Goal: Register for event/course

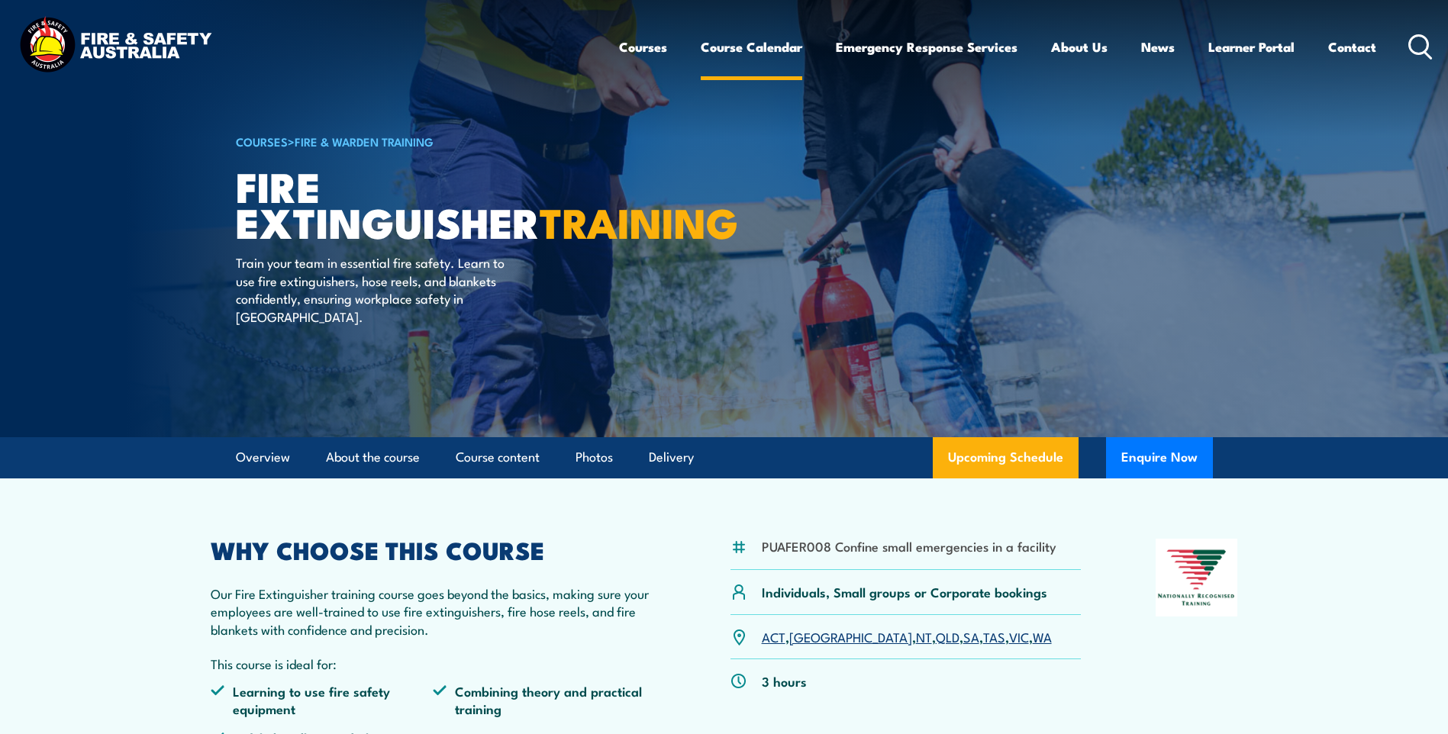
click at [739, 48] on link "Course Calendar" at bounding box center [751, 47] width 101 height 40
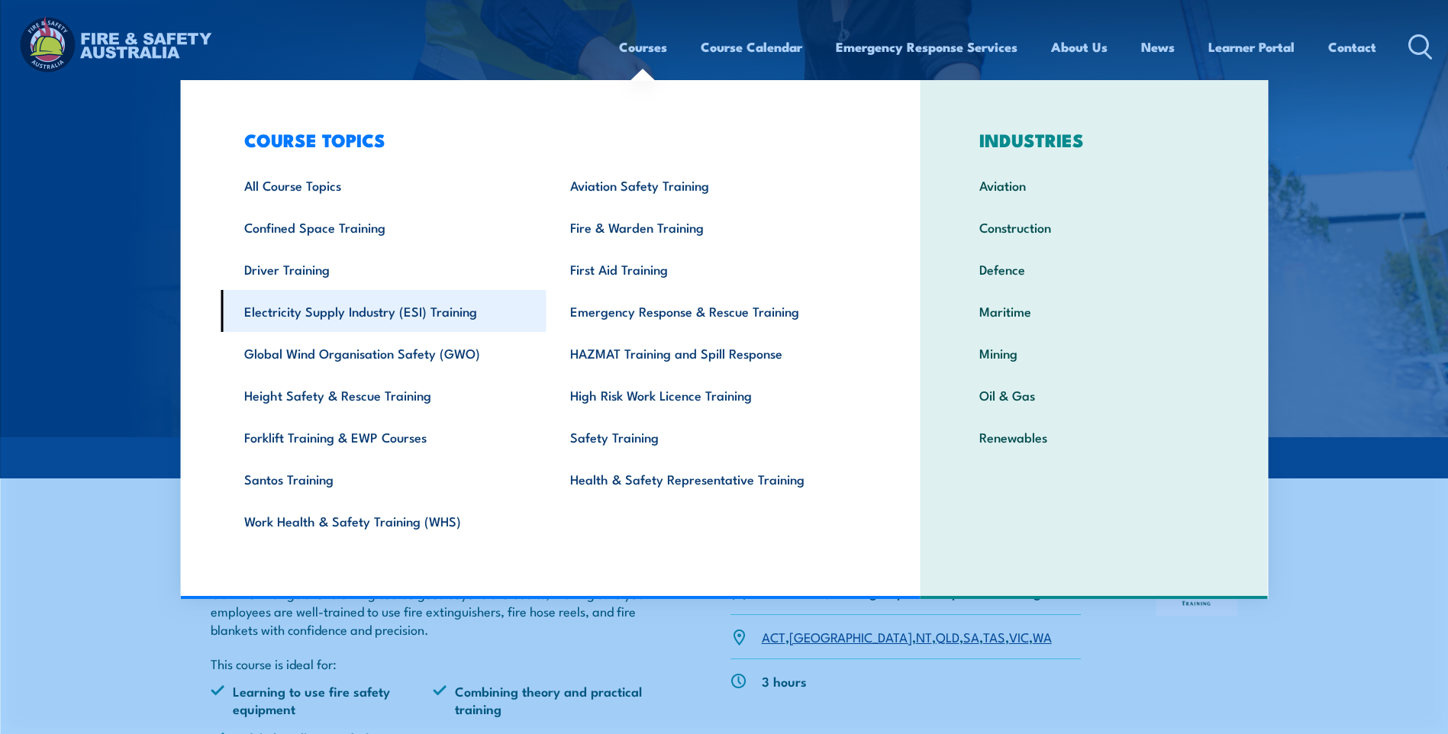
click at [347, 311] on link "Electricity Supply Industry (ESI) Training" at bounding box center [384, 311] width 326 height 42
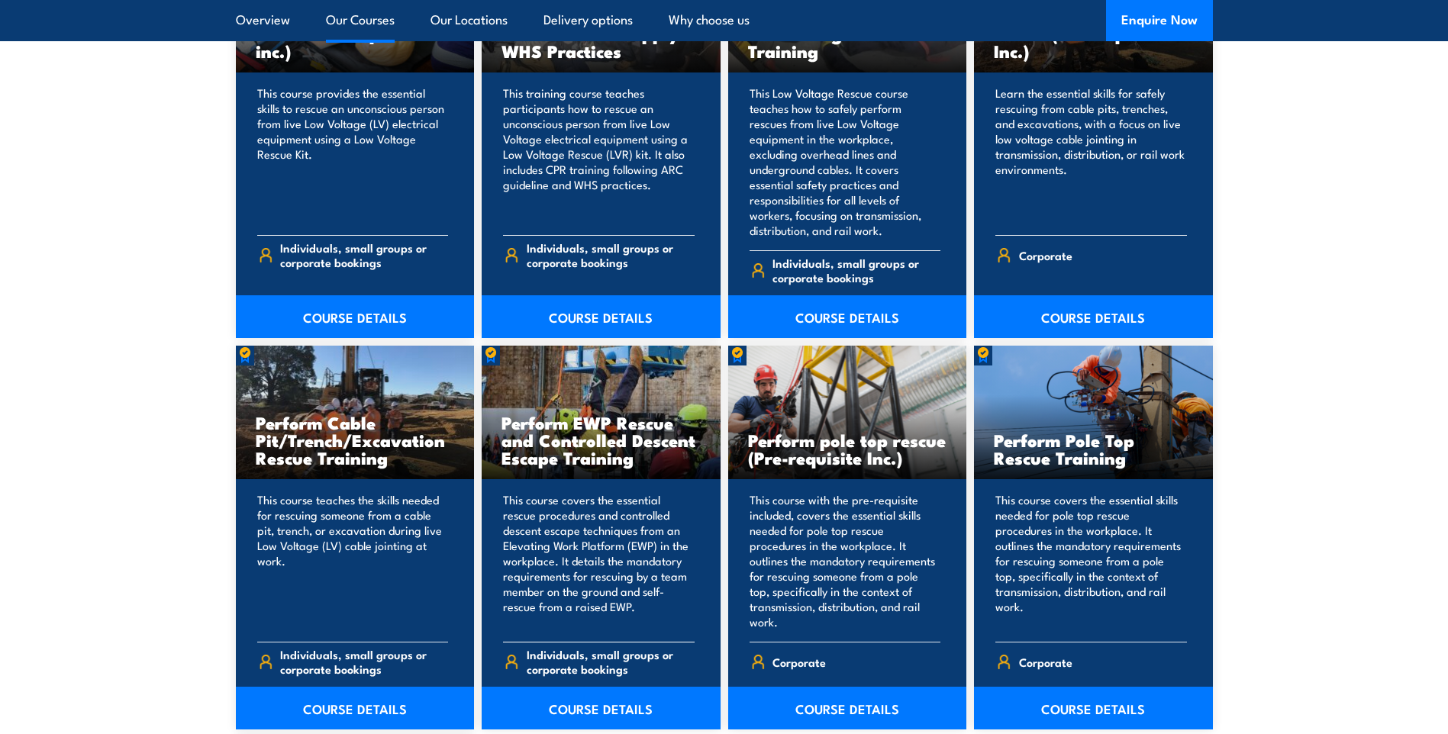
scroll to position [1755, 0]
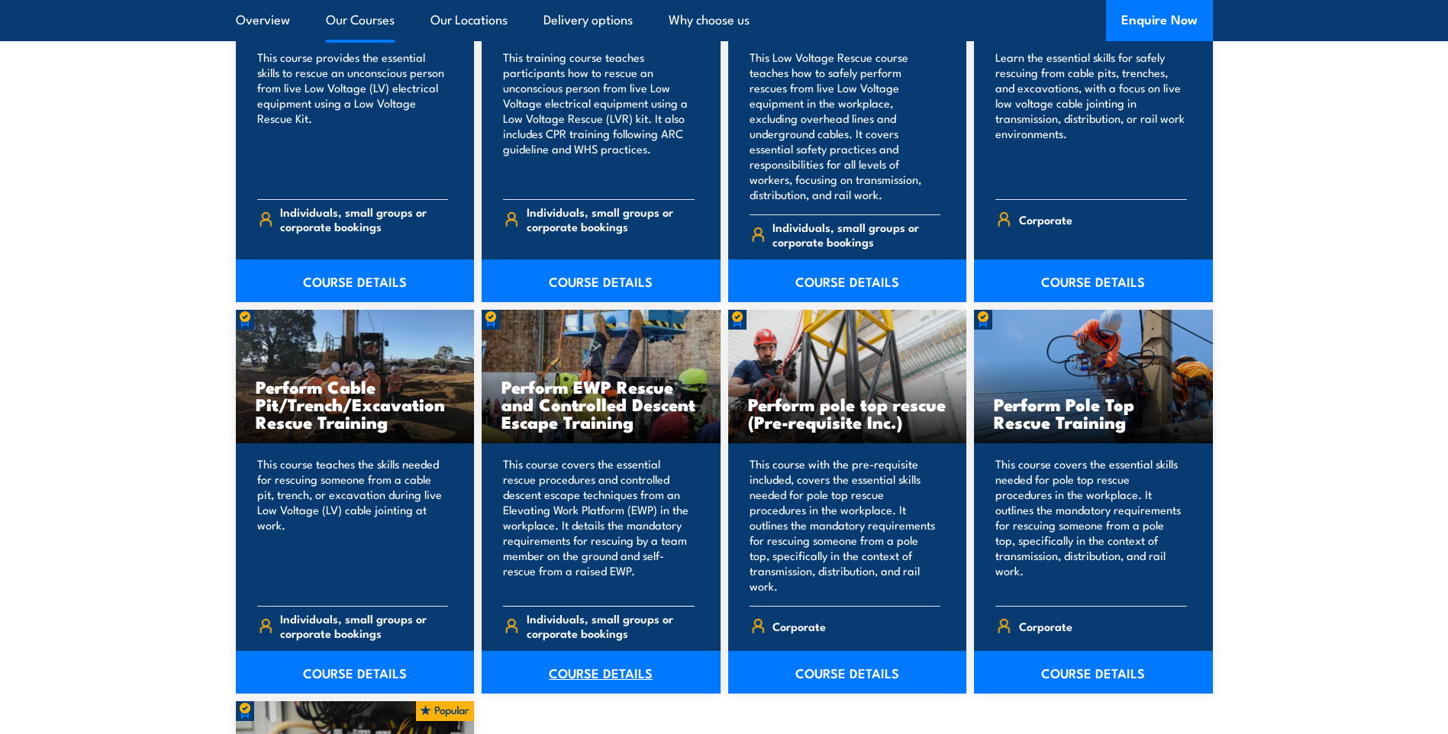
click at [593, 659] on link "COURSE DETAILS" at bounding box center [601, 672] width 239 height 43
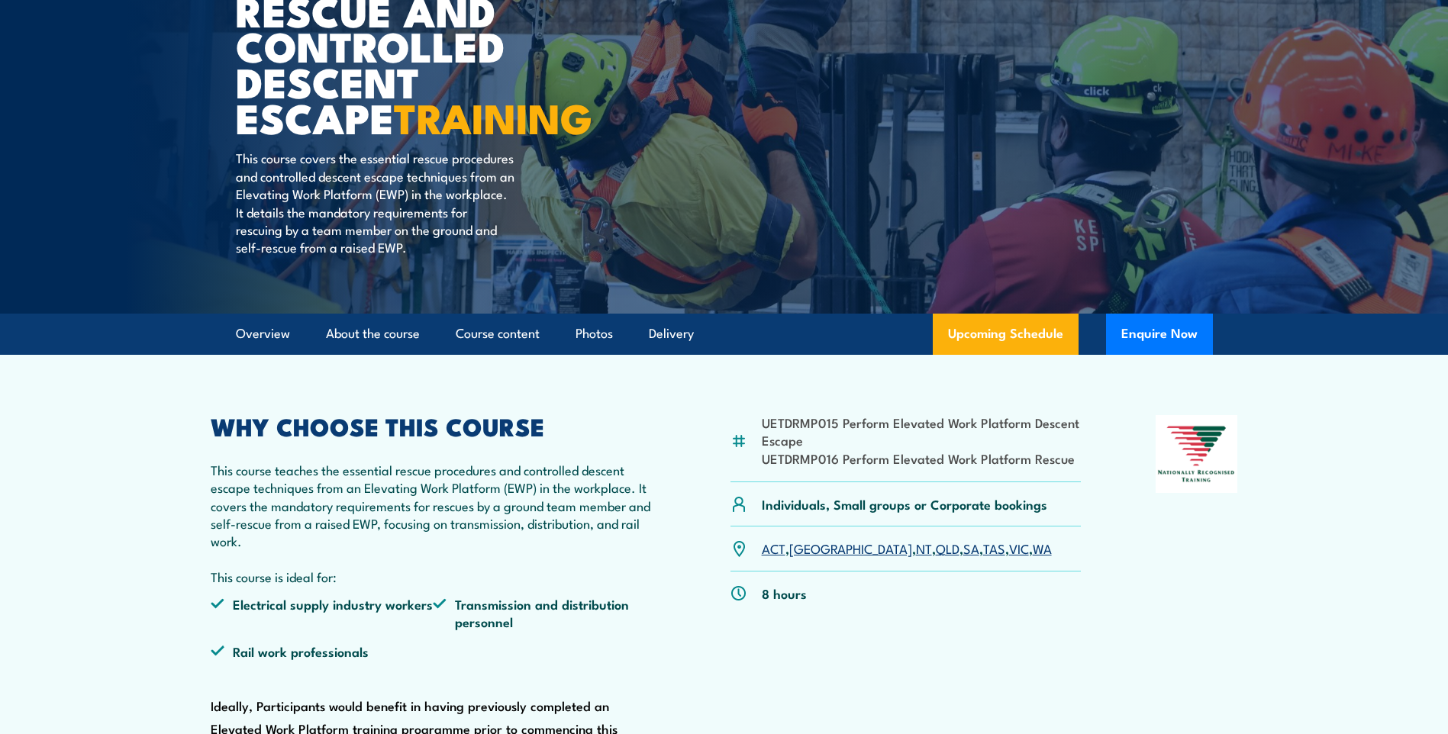
scroll to position [229, 0]
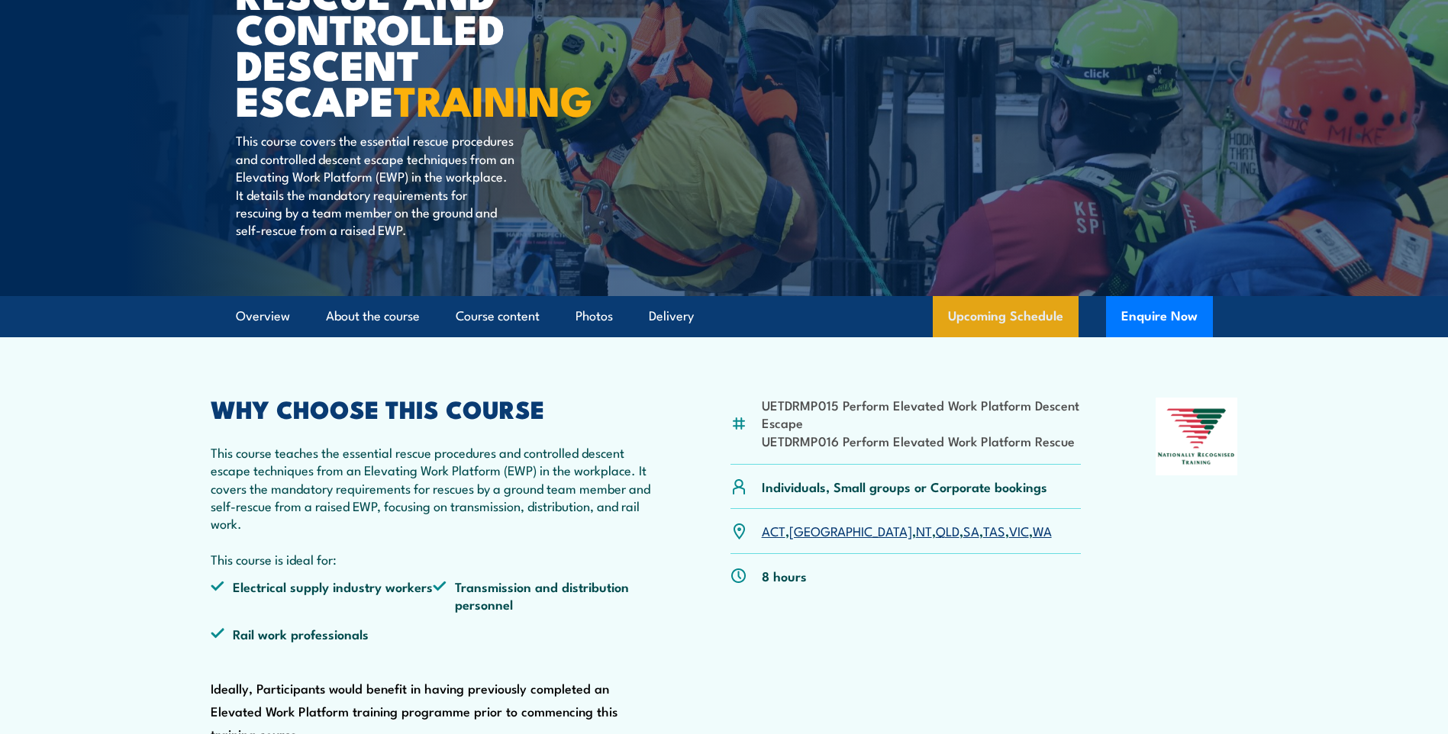
click at [1014, 324] on link "Upcoming Schedule" at bounding box center [1006, 316] width 146 height 41
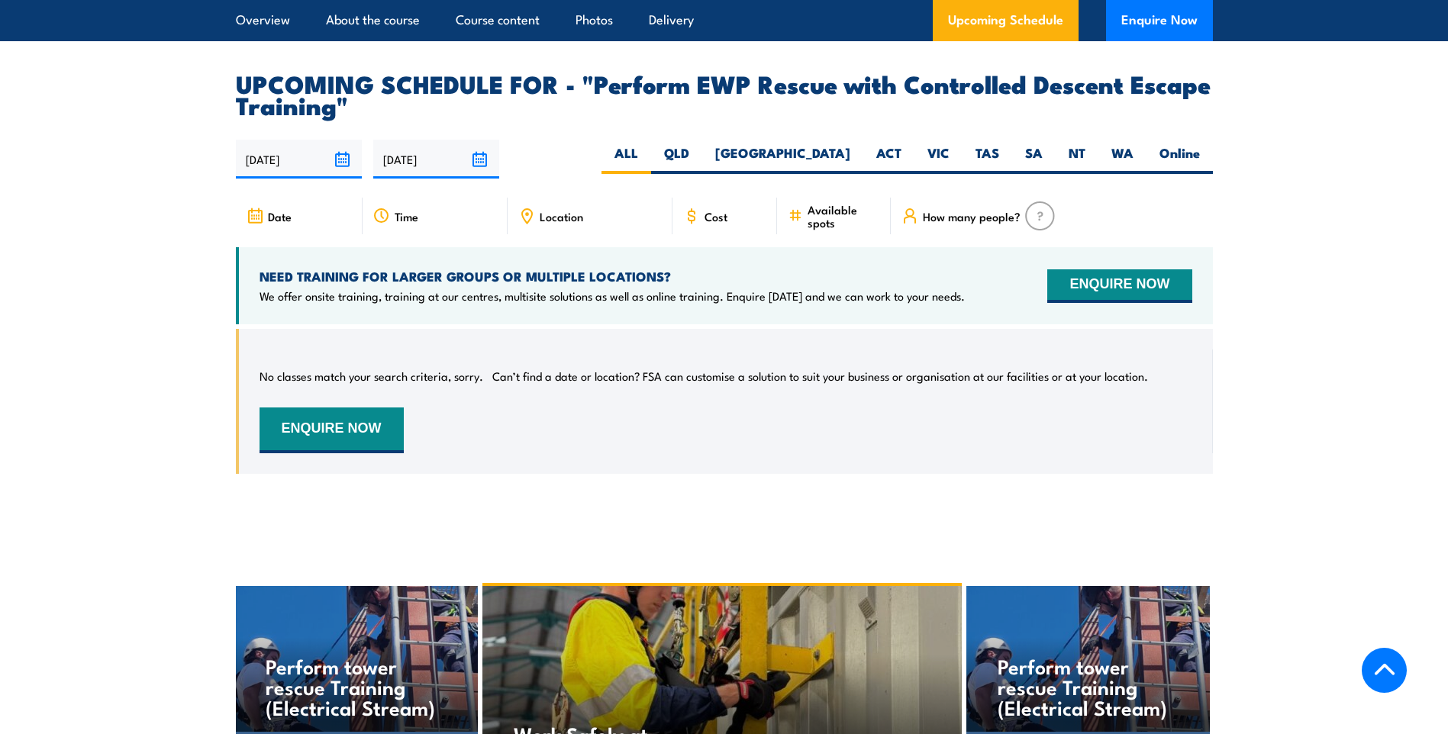
scroll to position [2479, 0]
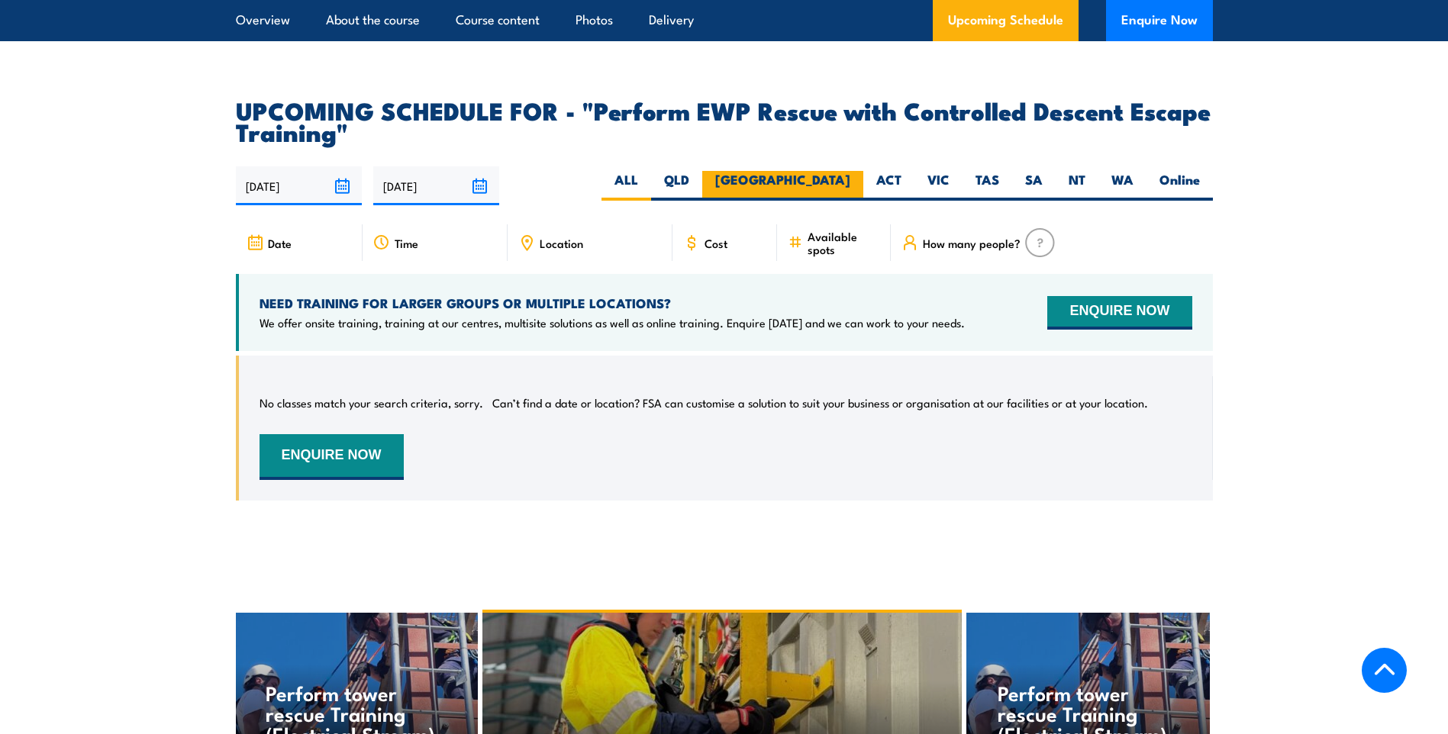
click at [843, 171] on label "[GEOGRAPHIC_DATA]" at bounding box center [782, 186] width 161 height 30
click at [850, 171] on input "[GEOGRAPHIC_DATA]" at bounding box center [855, 176] width 10 height 10
radio input "true"
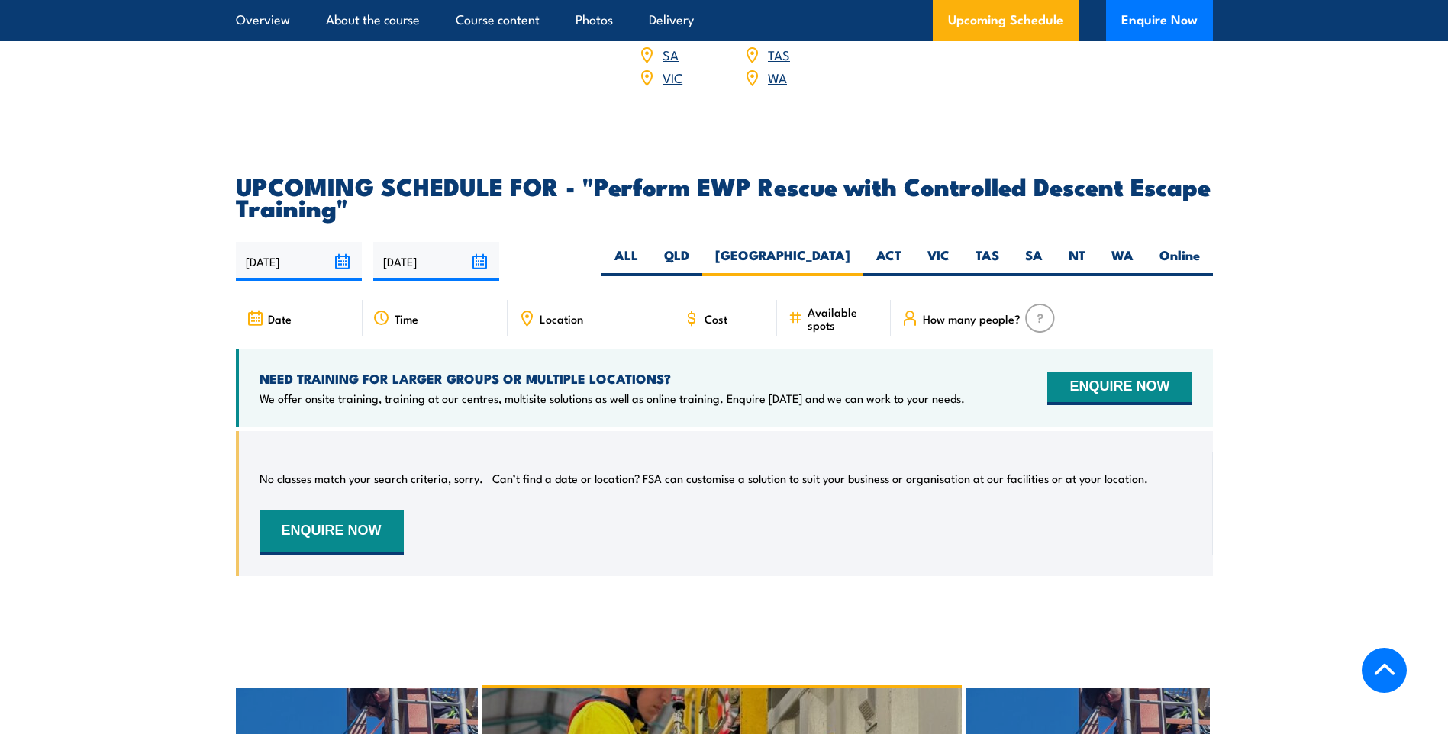
scroll to position [2402, 0]
drag, startPoint x: 885, startPoint y: 239, endPoint x: 881, endPoint y: 255, distance: 16.5
click at [886, 247] on label "ACT" at bounding box center [888, 262] width 51 height 30
click at [901, 247] on input "ACT" at bounding box center [906, 252] width 10 height 10
radio input "true"
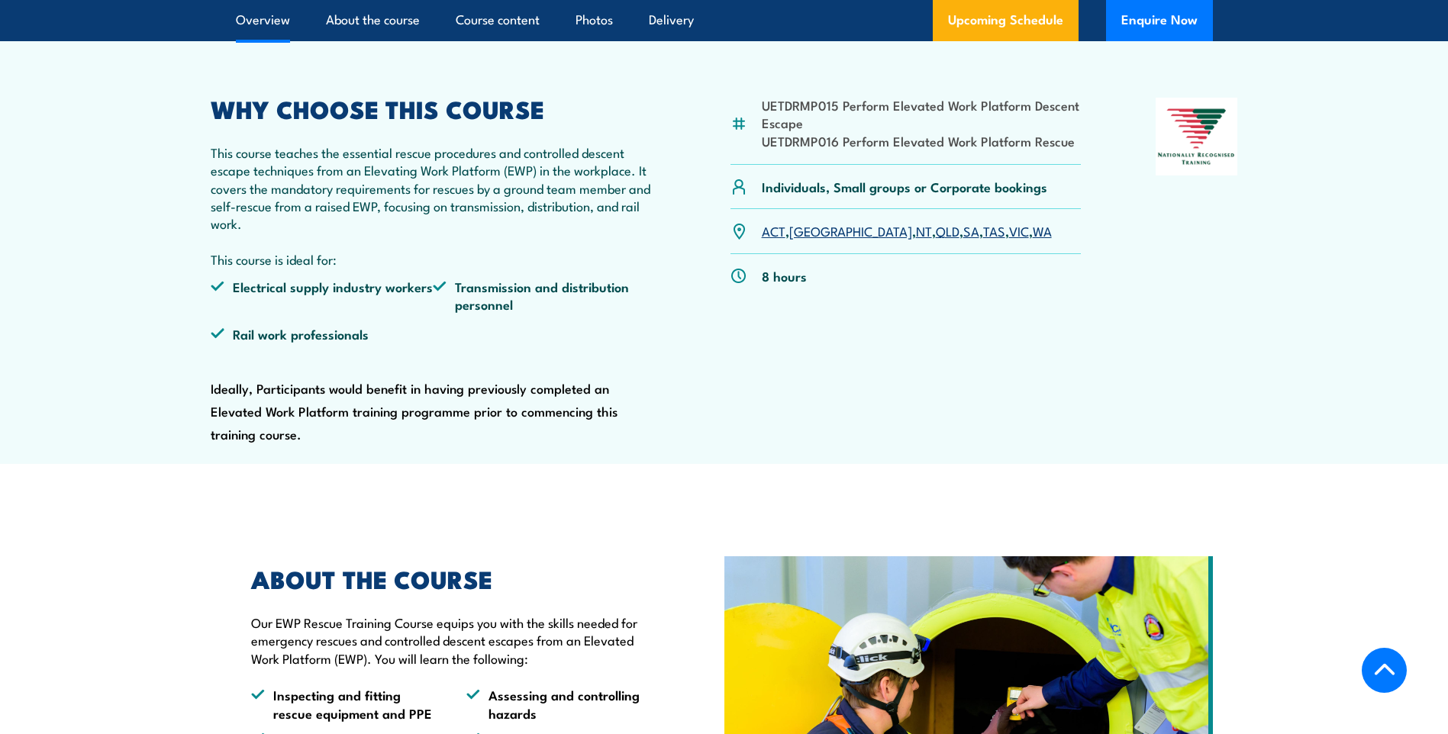
scroll to position [37, 0]
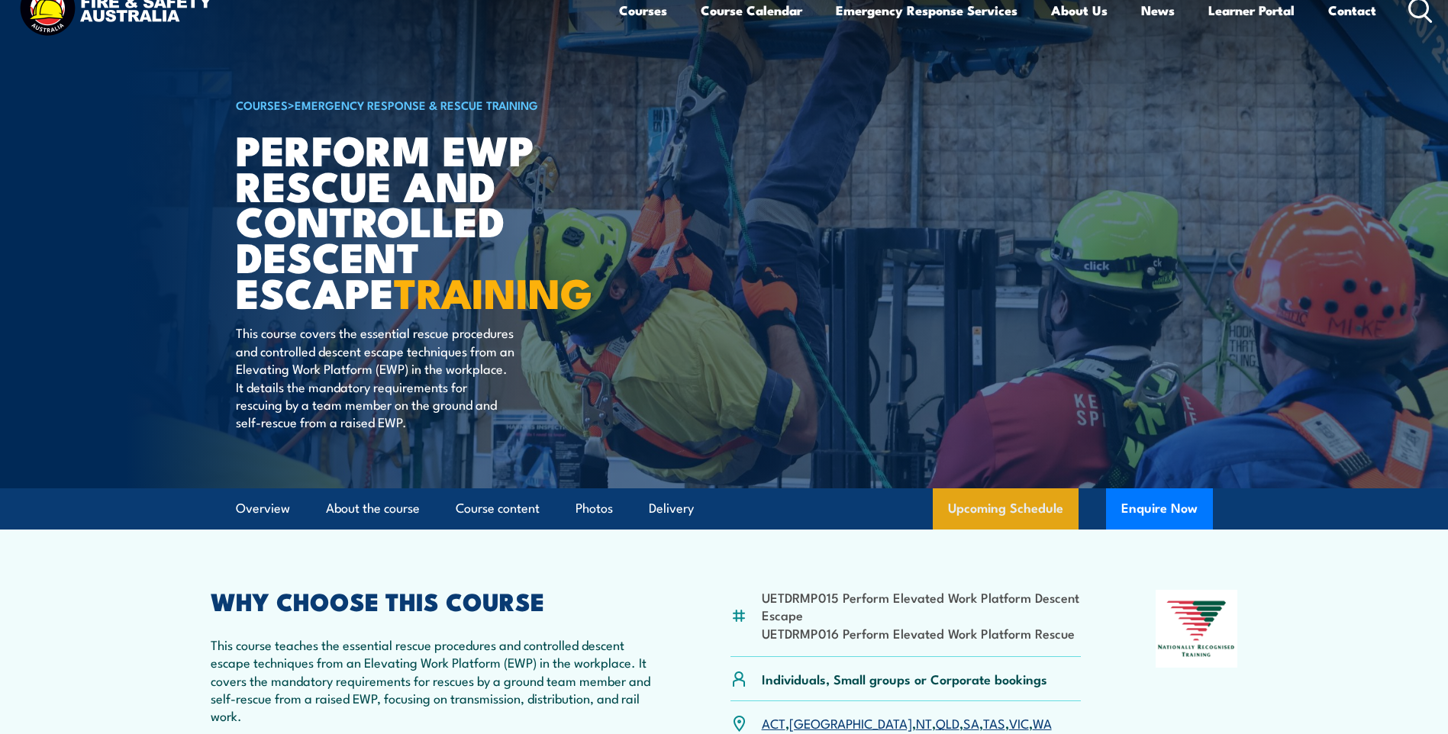
drag, startPoint x: 1153, startPoint y: 510, endPoint x: 1057, endPoint y: 514, distance: 96.3
click at [1153, 510] on button "Enquire Now" at bounding box center [1159, 508] width 107 height 41
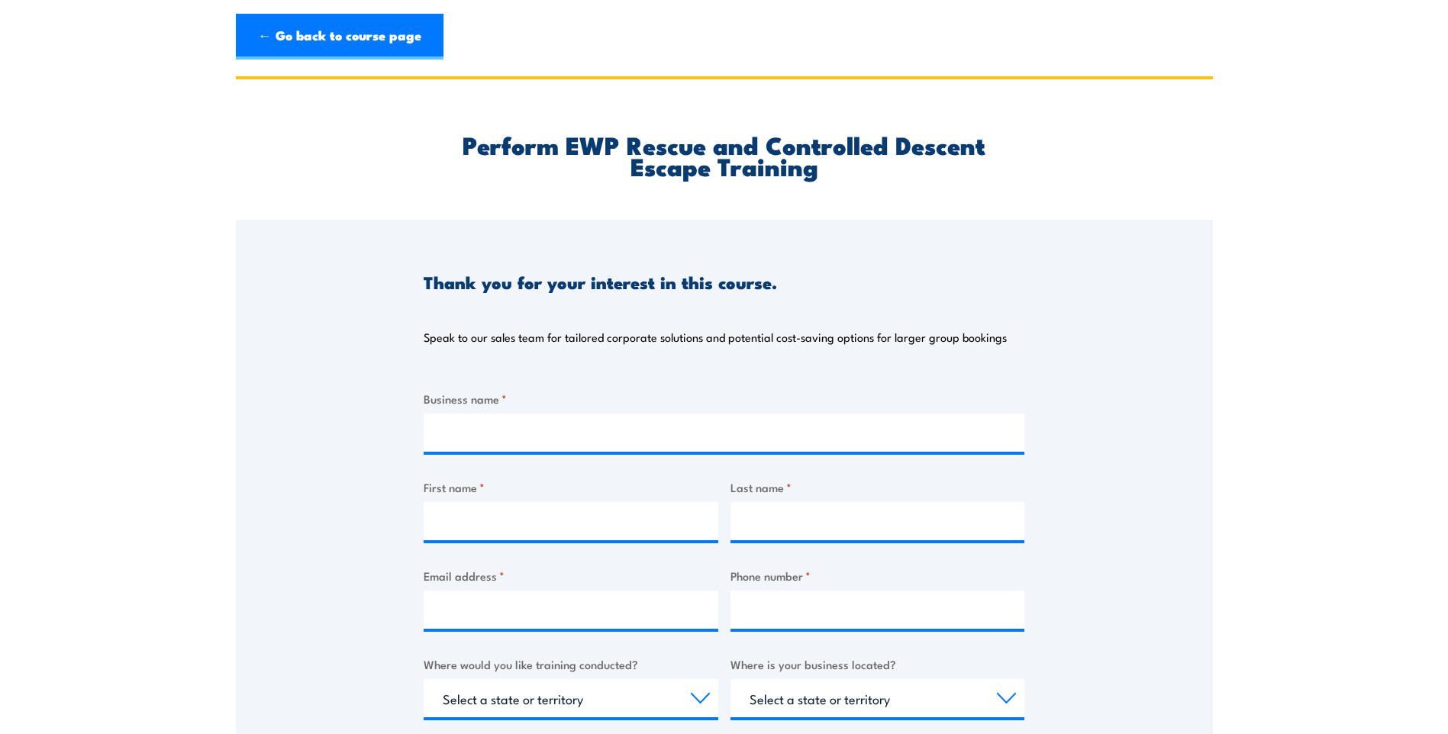
type input "PWB Vegetation Management"
type input "Melinda"
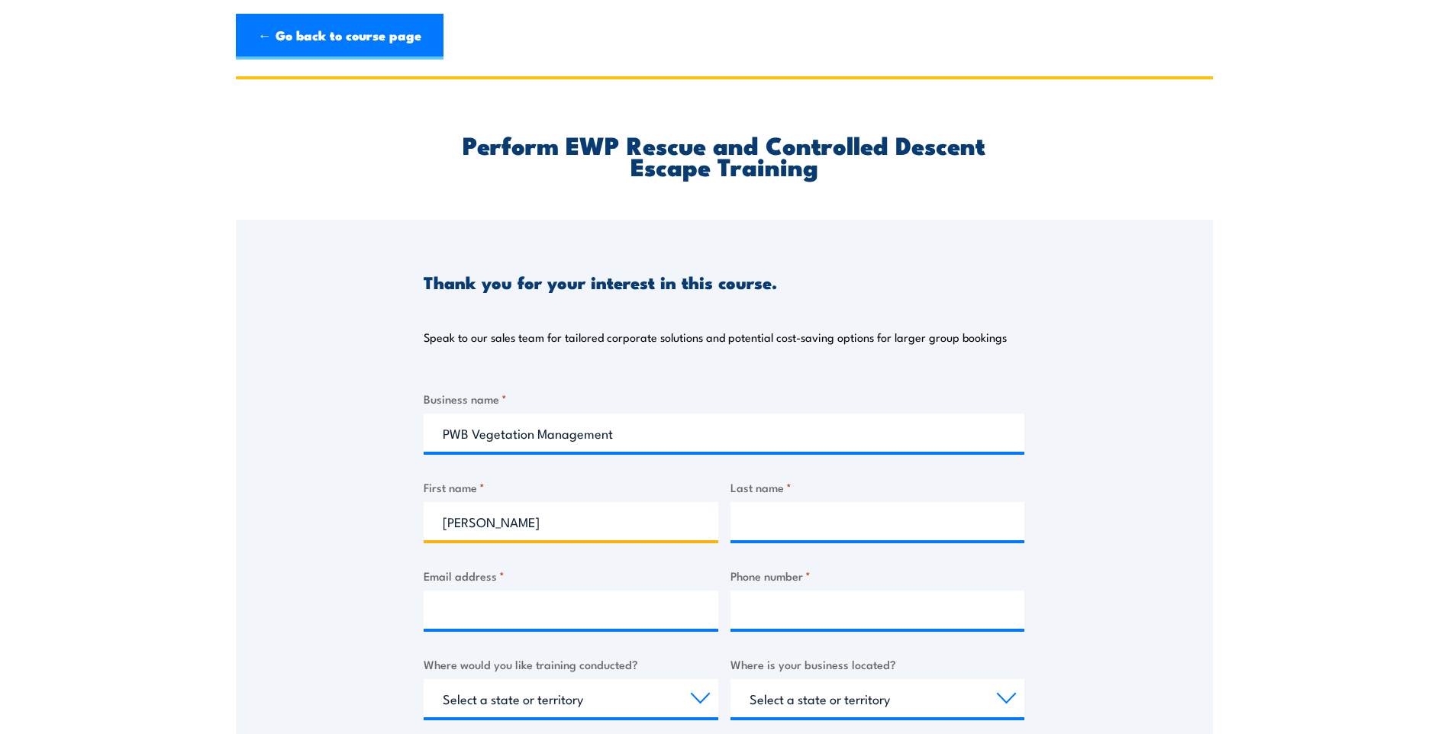
type input "Baulch"
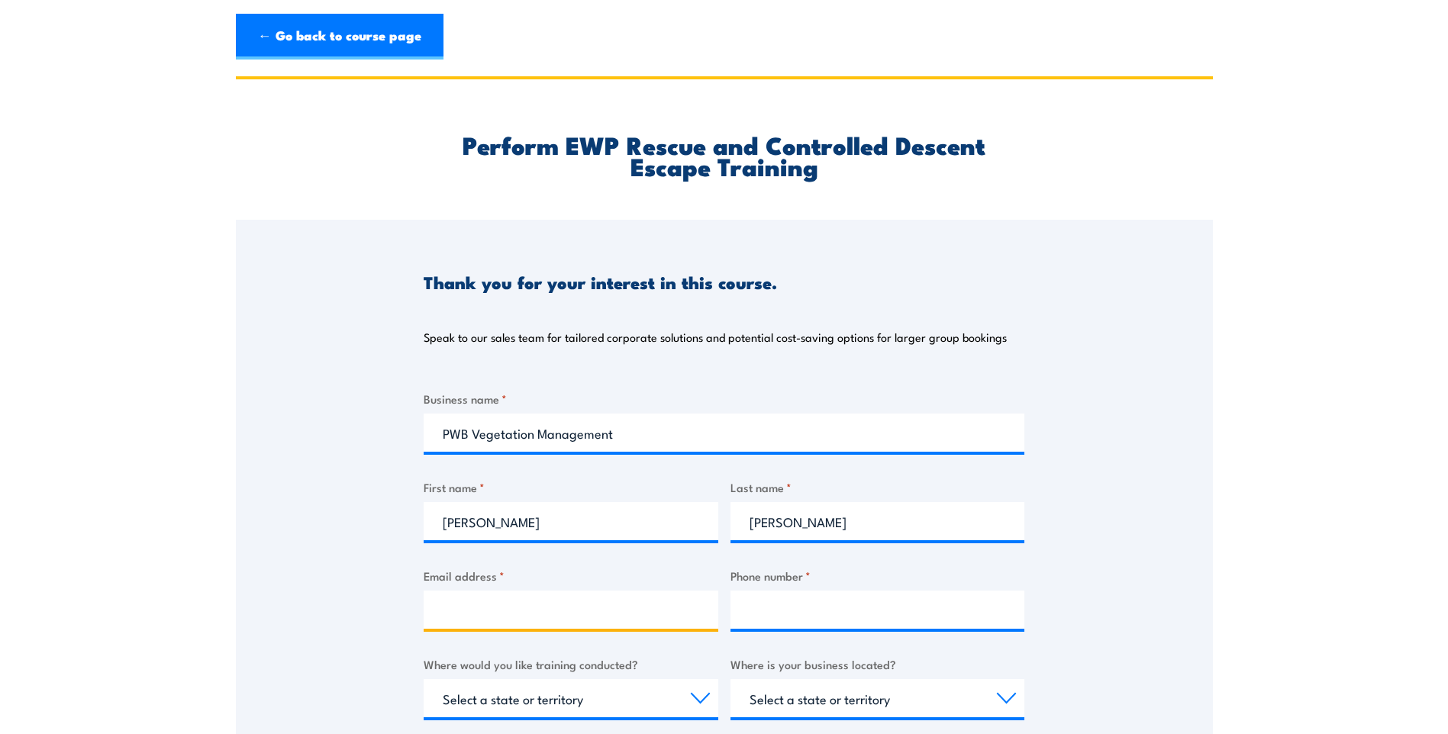
type input "melinda.baulch@pwbveg.com.au"
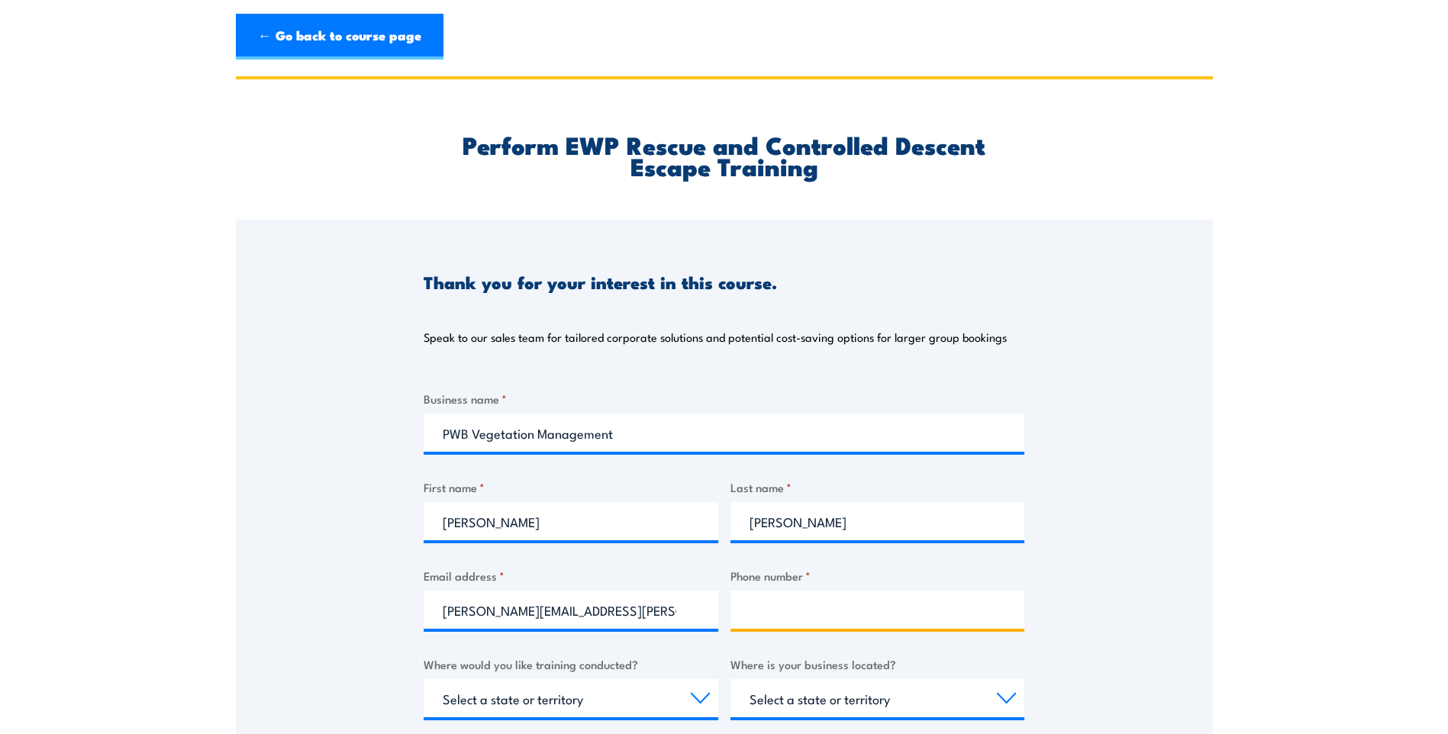
type input "0460609508"
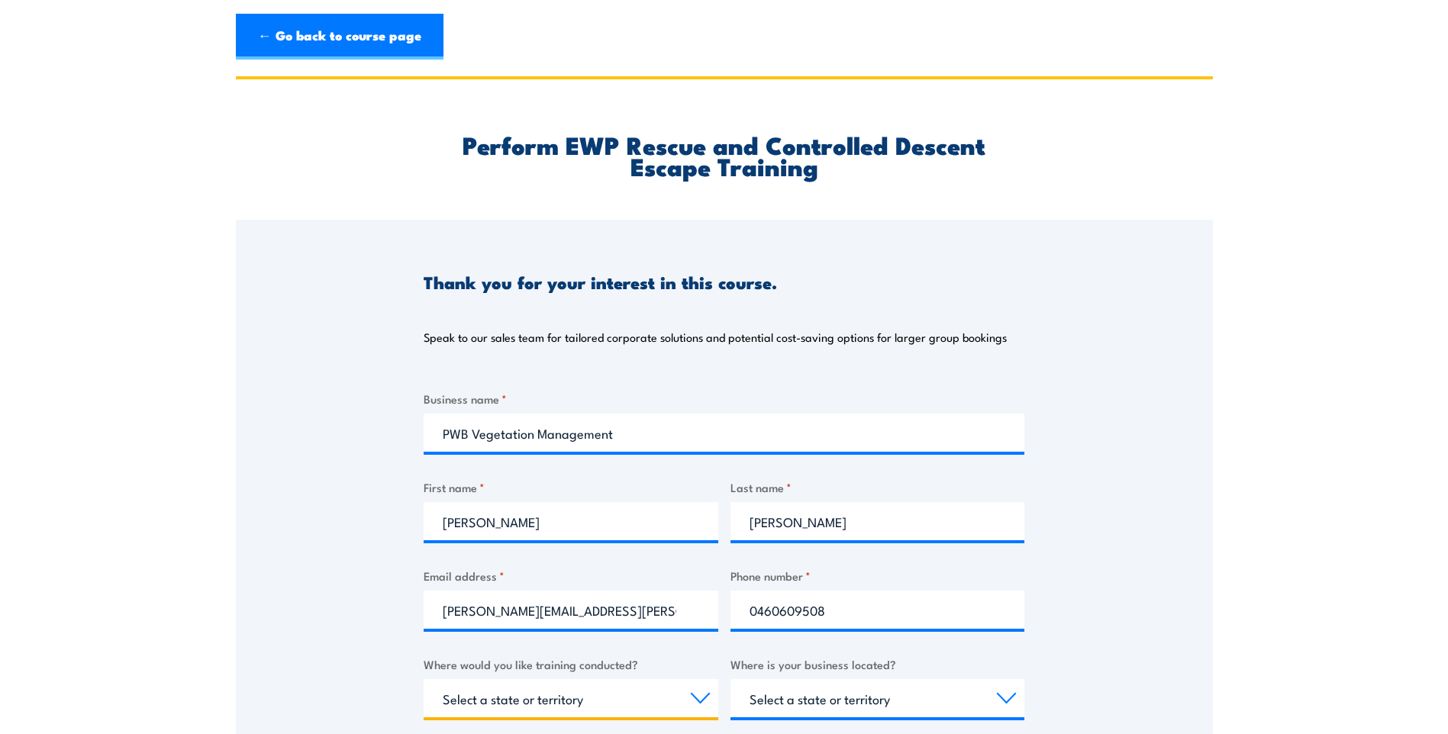
select select "TAS"
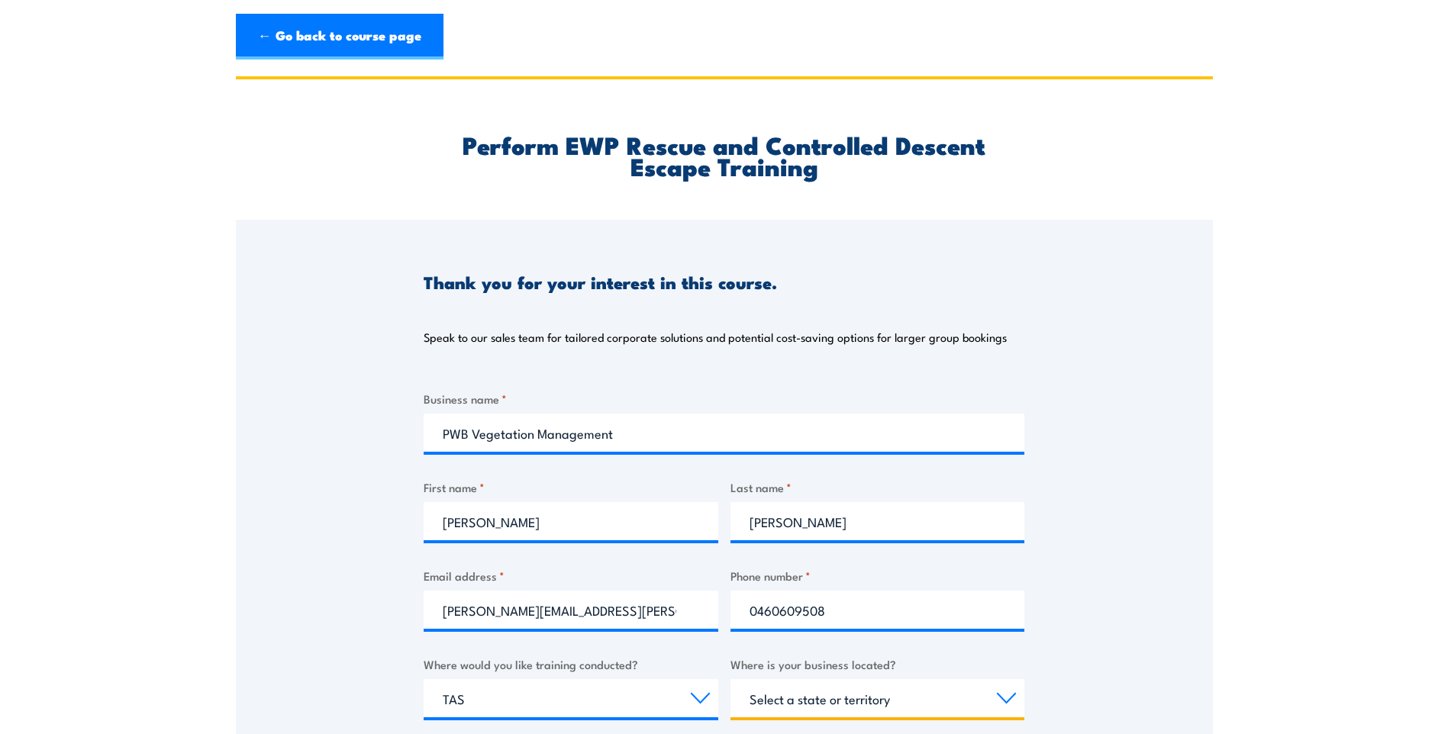
select select "TAS"
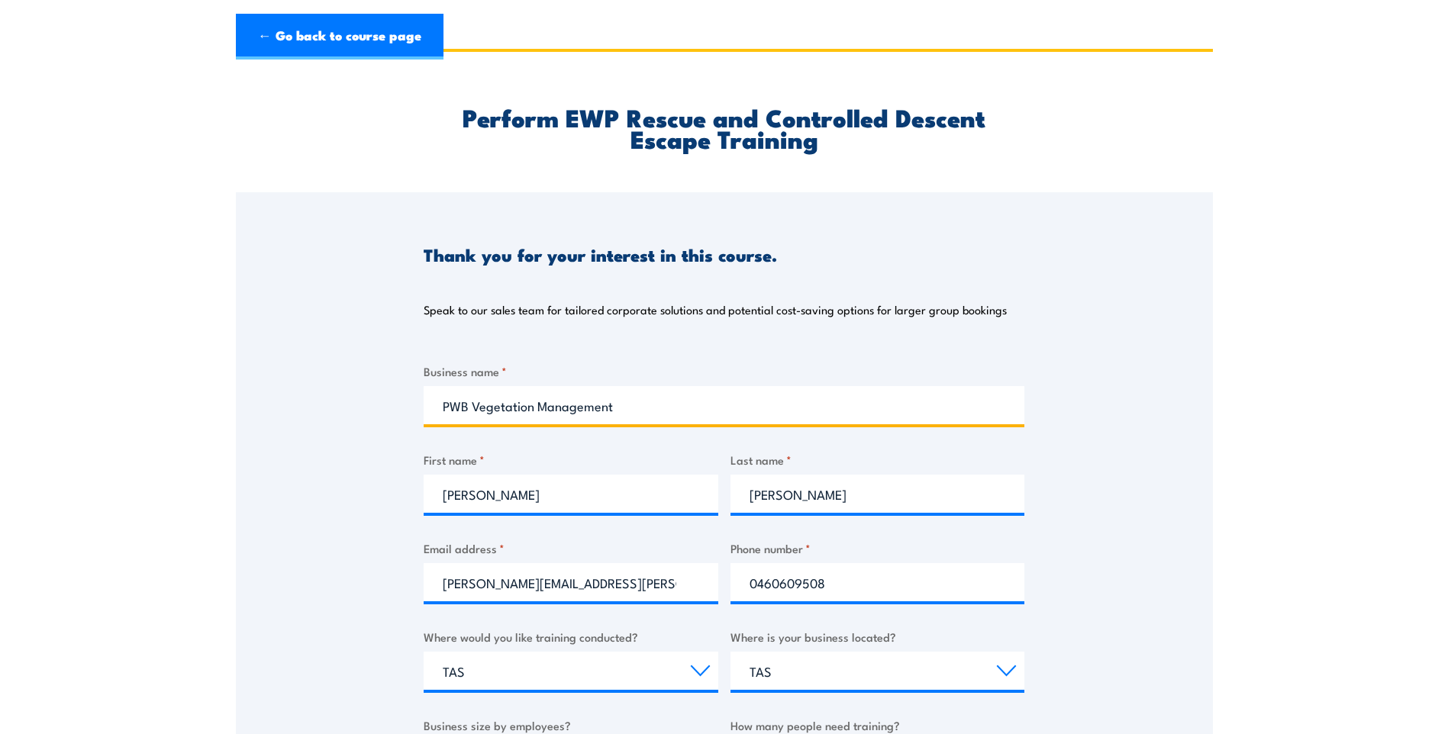
scroll to position [382, 0]
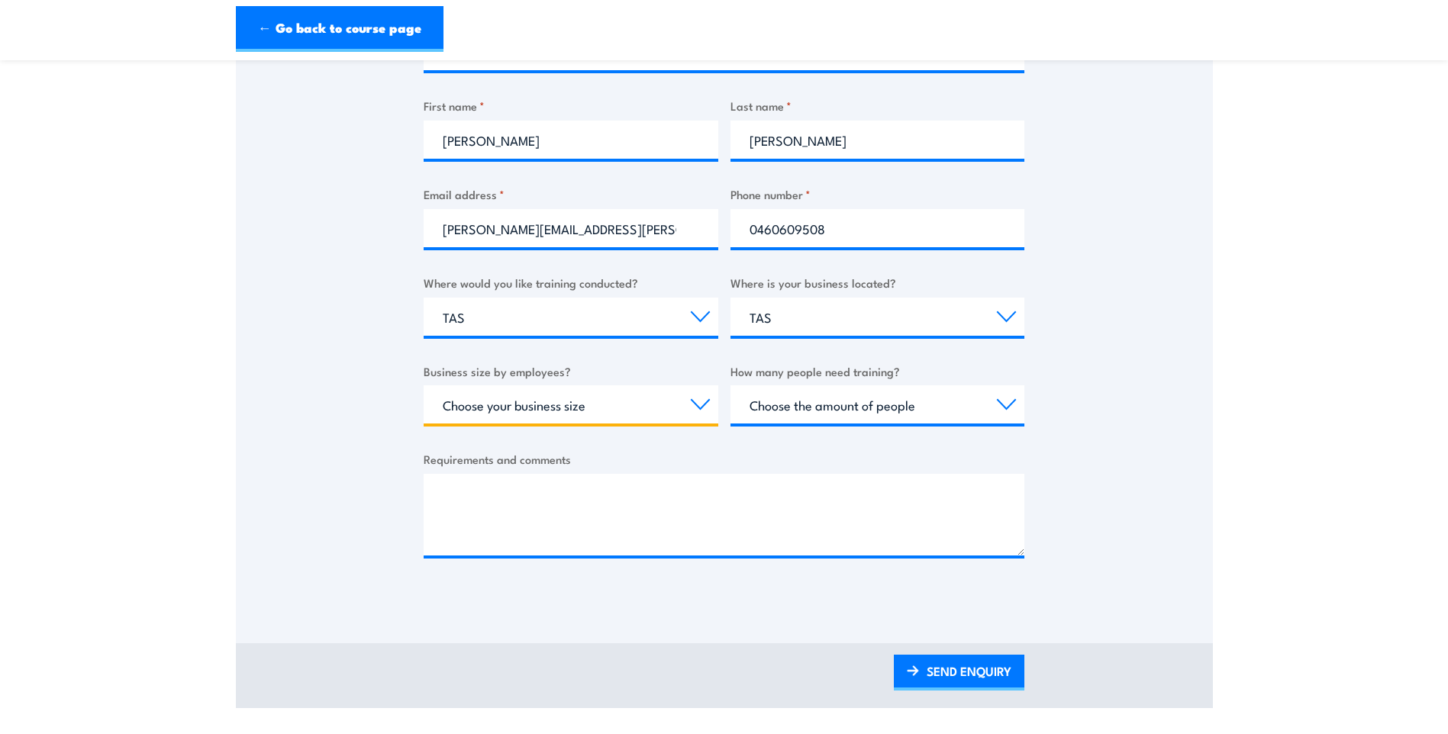
drag, startPoint x: 495, startPoint y: 395, endPoint x: 495, endPoint y: 404, distance: 9.9
click at [495, 395] on select "Choose your business size 1 to 19 20 to 199 200+" at bounding box center [571, 404] width 295 height 38
select select "20 to 199"
click at [424, 385] on select "Choose your business size 1 to 19 20 to 199 200+" at bounding box center [571, 404] width 295 height 38
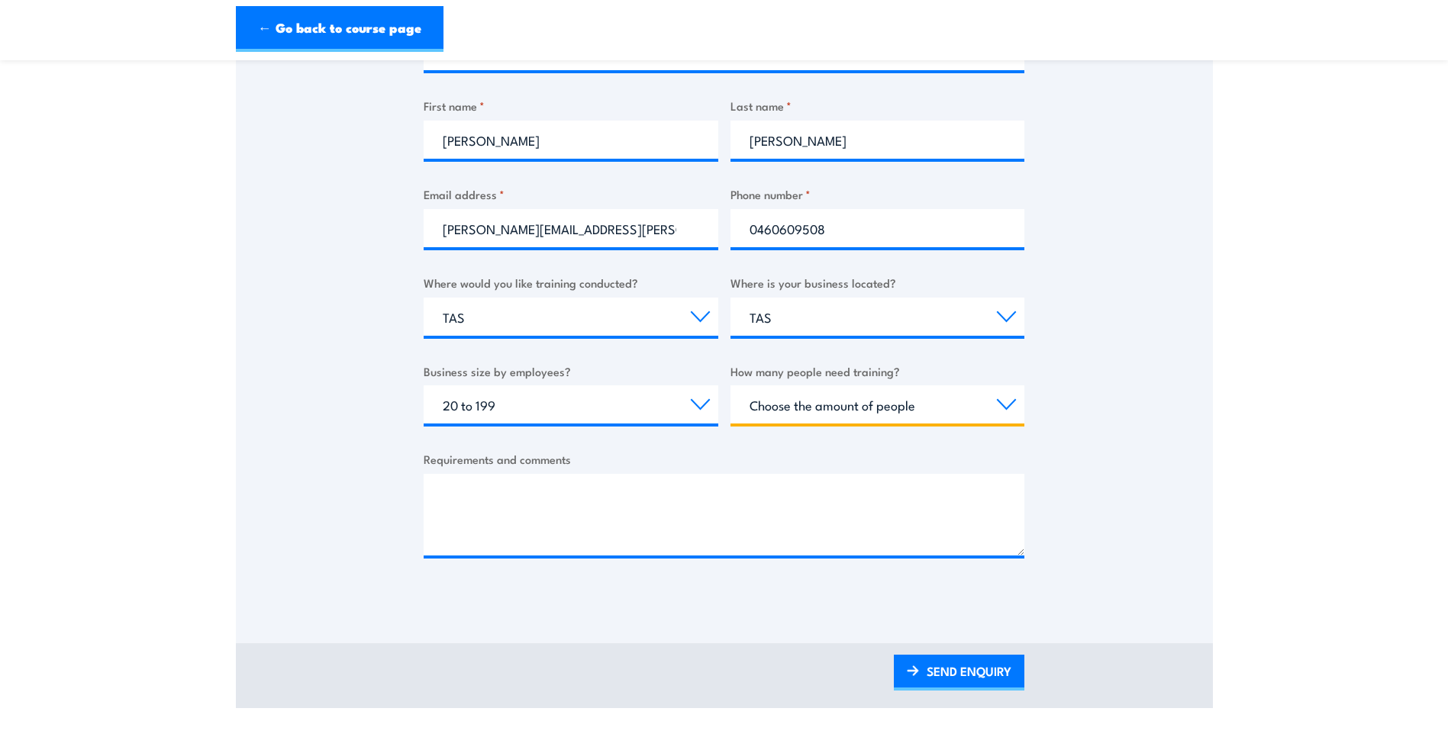
drag, startPoint x: 891, startPoint y: 412, endPoint x: 866, endPoint y: 426, distance: 28.7
click at [891, 412] on select "Choose the amount of people 1 to 4 5 to 19 20+" at bounding box center [877, 404] width 295 height 38
select select "1 to 4"
click at [730, 385] on select "Choose the amount of people 1 to 4 5 to 19 20+" at bounding box center [877, 404] width 295 height 38
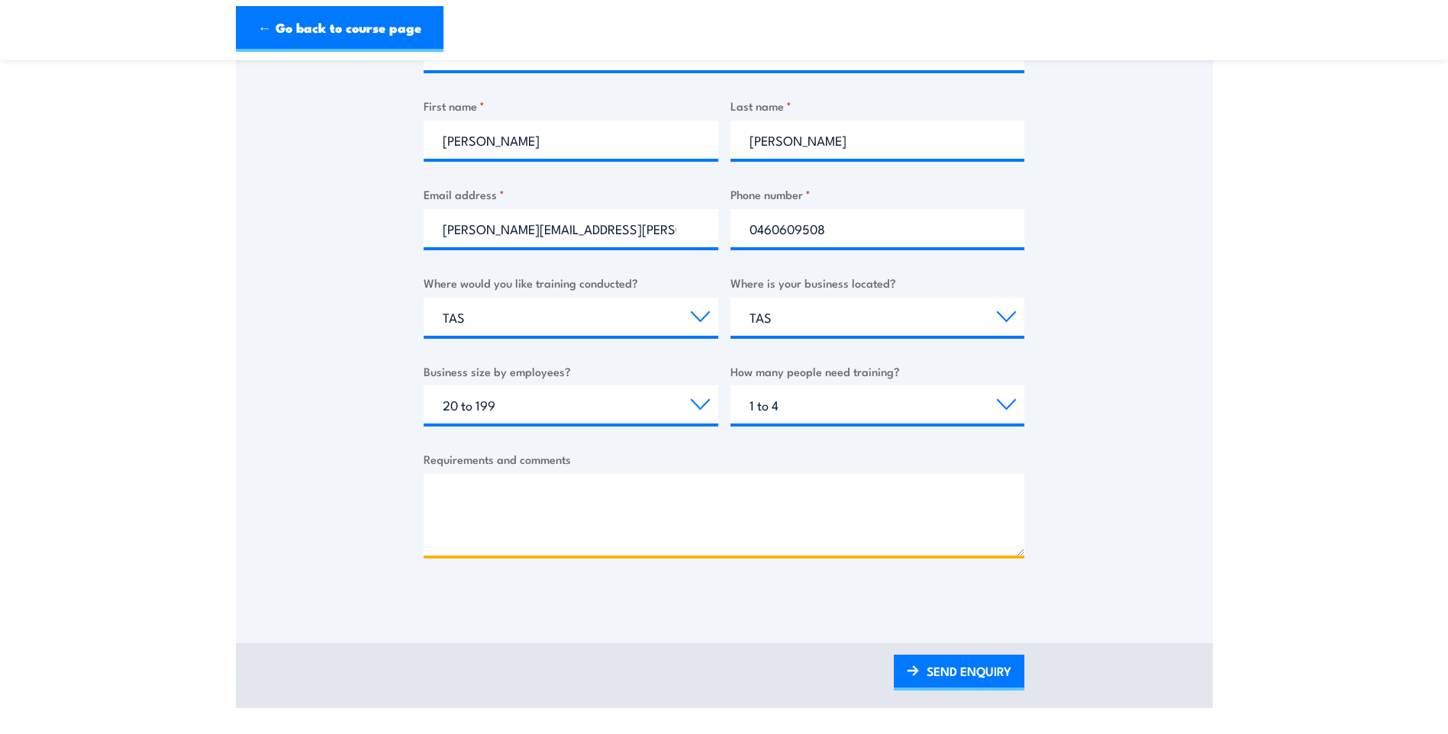
click at [482, 492] on textarea "Requirements and comments" at bounding box center [724, 515] width 601 height 82
type textarea "Hi there, Would you have any EWP descent escape, EWP rescue, first aid and CPR …"
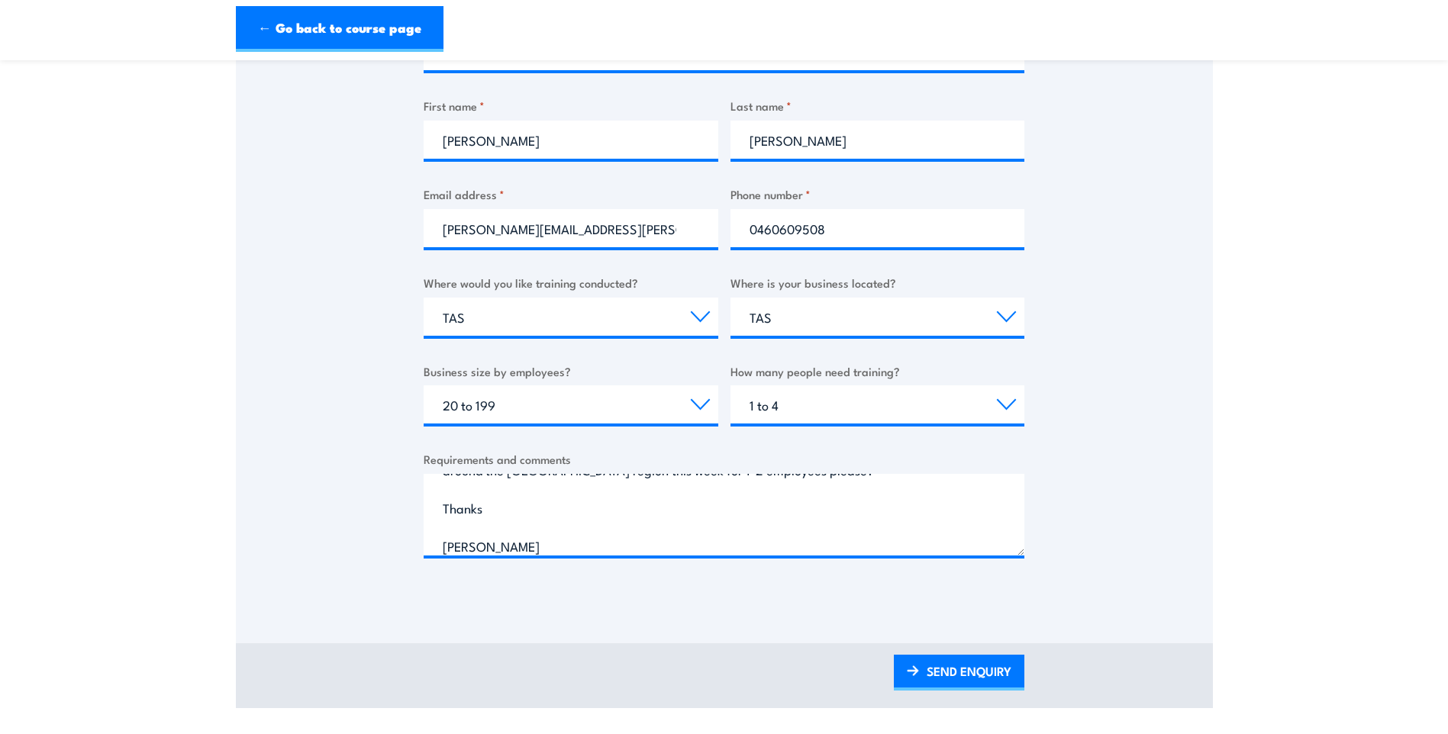
drag, startPoint x: 949, startPoint y: 675, endPoint x: 450, endPoint y: 263, distance: 646.6
click at [949, 675] on link "SEND ENQUIRY" at bounding box center [959, 673] width 130 height 36
